Goal: Task Accomplishment & Management: Manage account settings

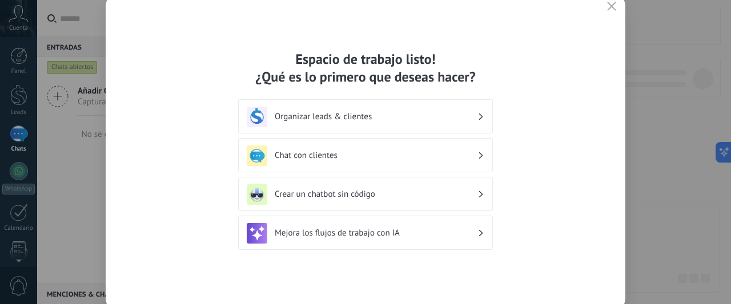
click at [420, 125] on div "Organizar leads & clientes" at bounding box center [366, 117] width 238 height 21
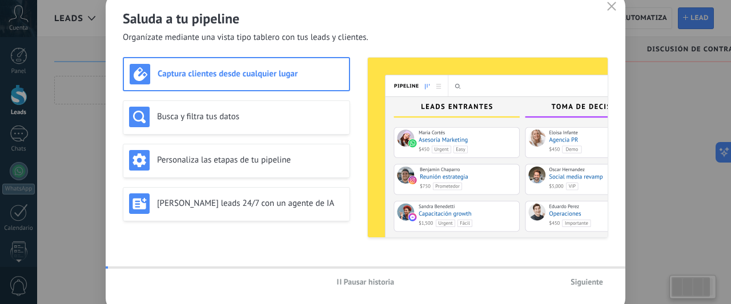
click at [468, 109] on img at bounding box center [488, 148] width 240 height 180
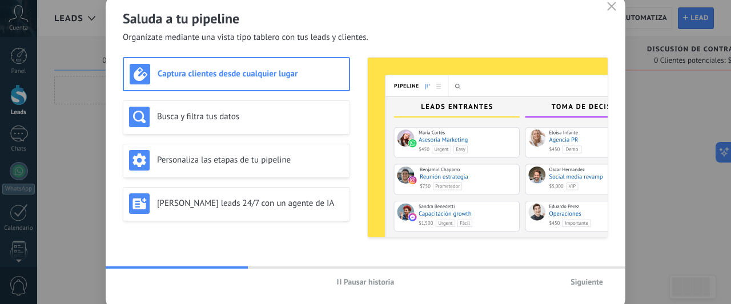
click at [618, 8] on button "button" at bounding box center [611, 7] width 15 height 16
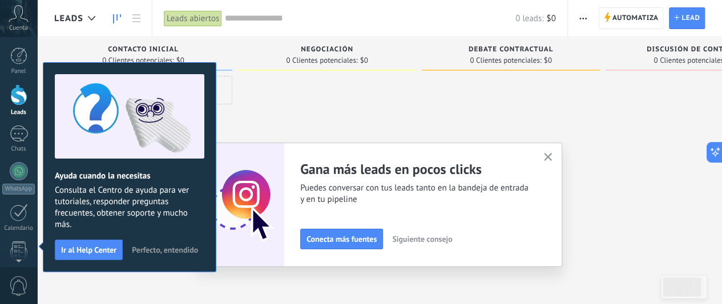
click at [17, 22] on div "Cuenta" at bounding box center [18, 18] width 37 height 37
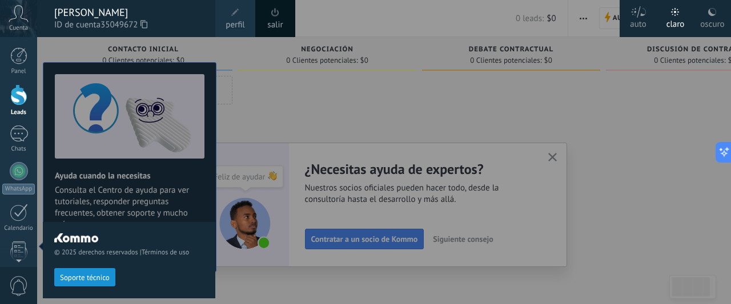
click at [231, 30] on span "perfil" at bounding box center [235, 25] width 19 height 13
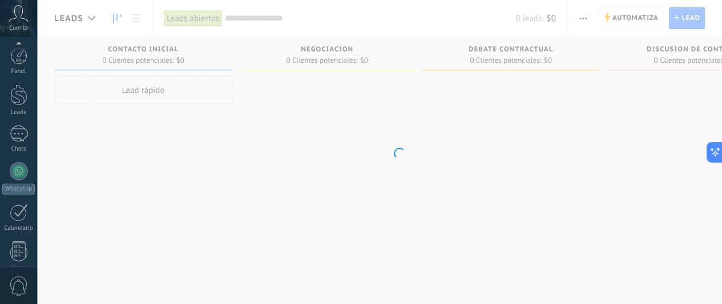
scroll to position [170, 0]
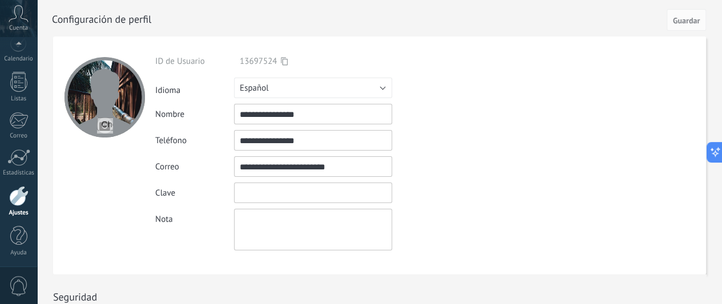
click at [265, 194] on input "textbox" at bounding box center [313, 193] width 158 height 21
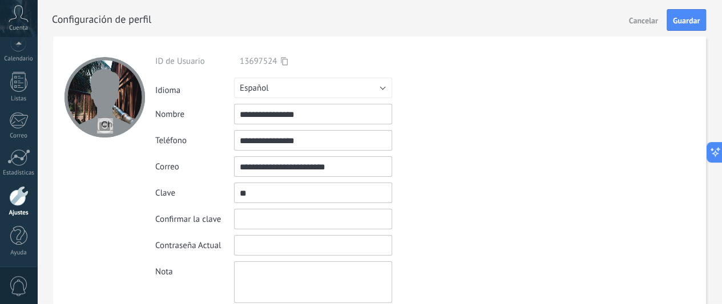
type input "*"
type input "*******"
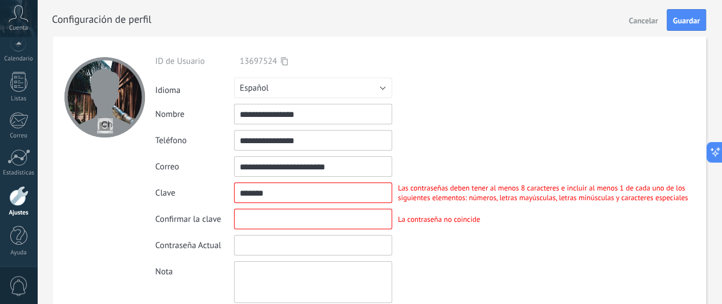
click at [363, 243] on input "textbox" at bounding box center [313, 245] width 158 height 21
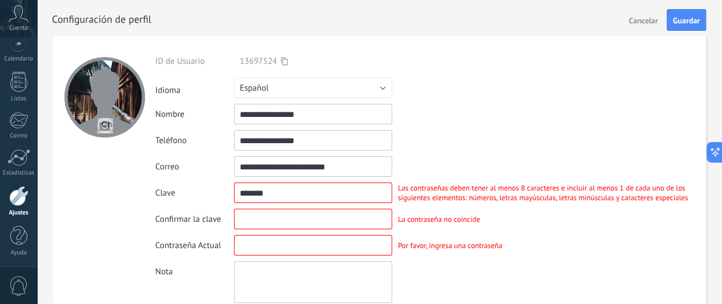
click at [633, 23] on span "Cancelar" at bounding box center [643, 21] width 29 height 8
